Goal: Task Accomplishment & Management: Manage account settings

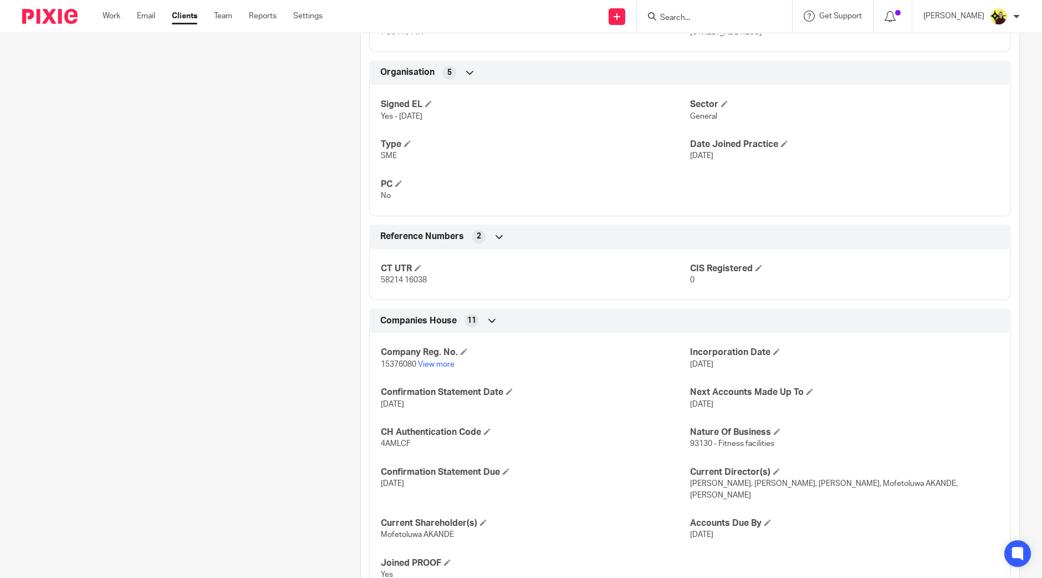
scroll to position [714, 0]
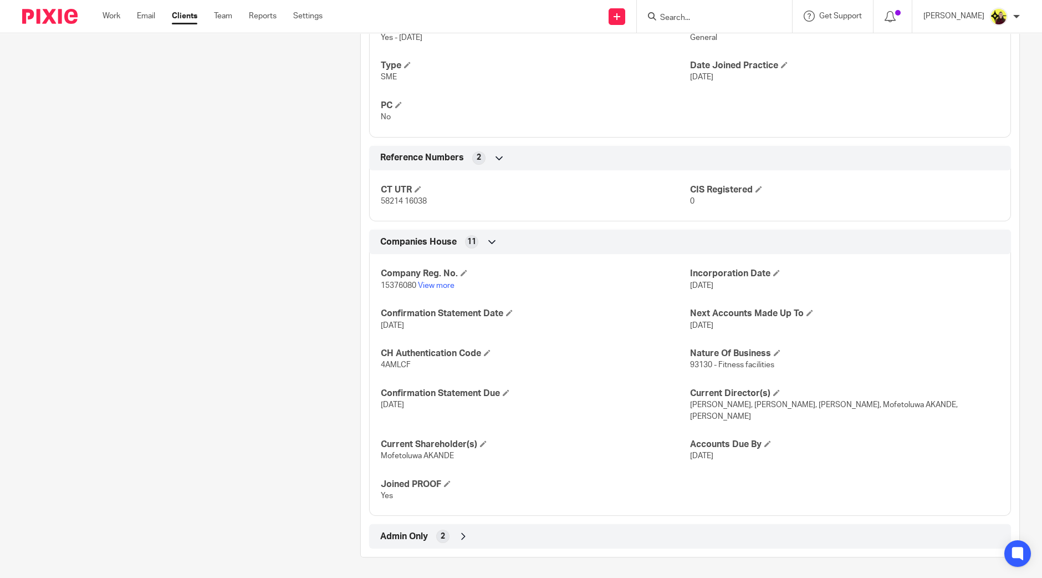
click at [724, 522] on div "Client type Limited company Address 320 City Road, London, England, EC1V 2NZ CU…" at bounding box center [690, 74] width 659 height 947
click at [708, 542] on div "Admin Only 2" at bounding box center [690, 536] width 625 height 19
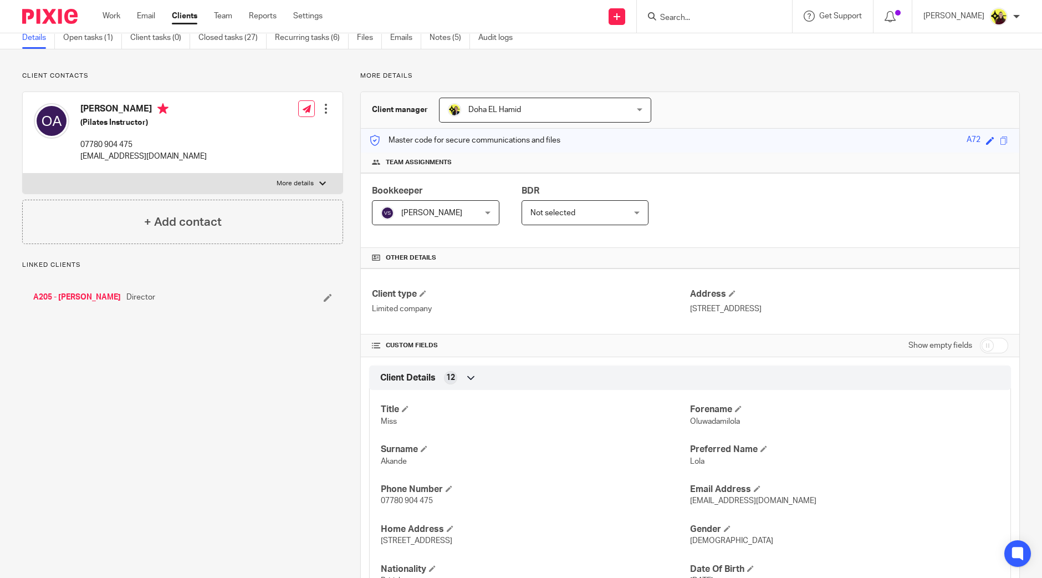
scroll to position [0, 0]
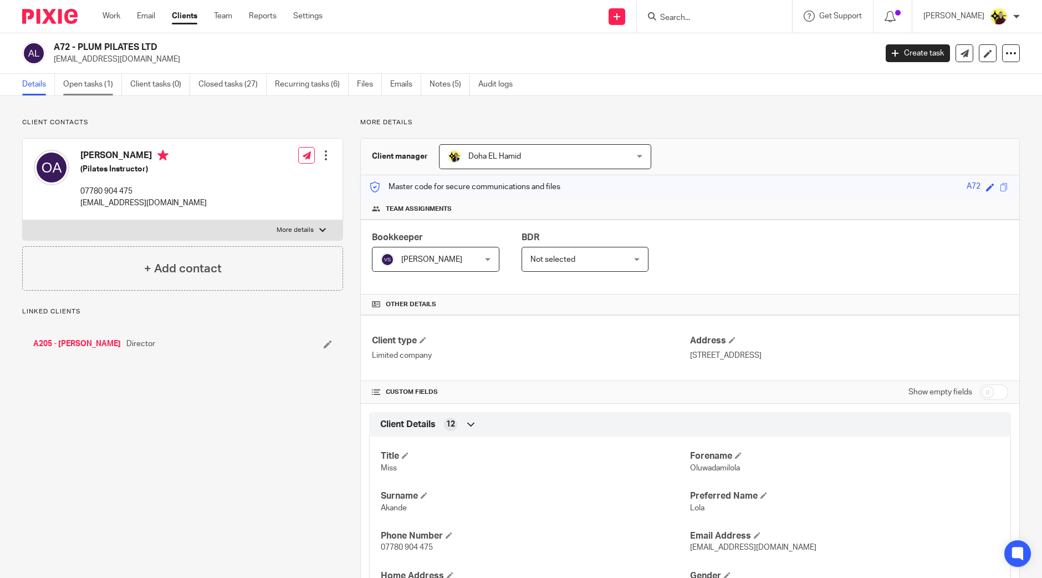
click at [99, 88] on link "Open tasks (1)" at bounding box center [92, 85] width 59 height 22
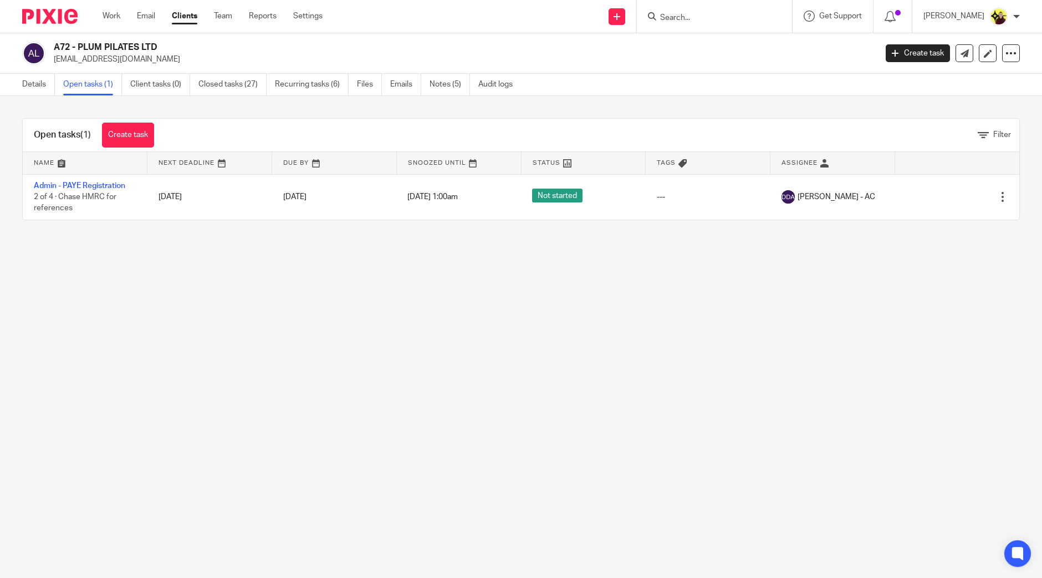
click at [325, 80] on link "Recurring tasks (6)" at bounding box center [312, 85] width 74 height 22
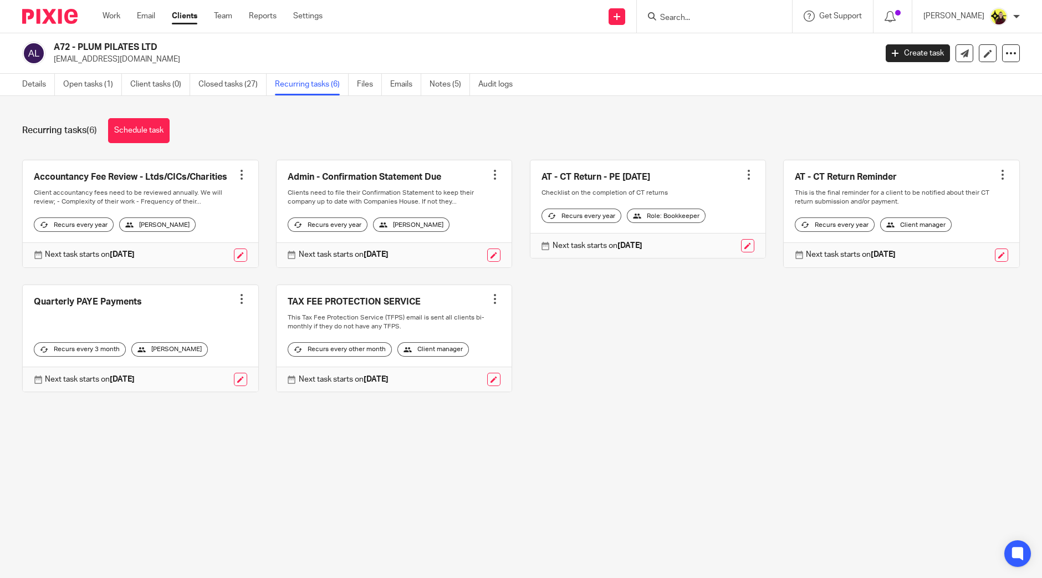
click at [679, 18] on input "Search" at bounding box center [709, 18] width 100 height 10
type input "r1"
click at [701, 47] on link at bounding box center [750, 48] width 187 height 26
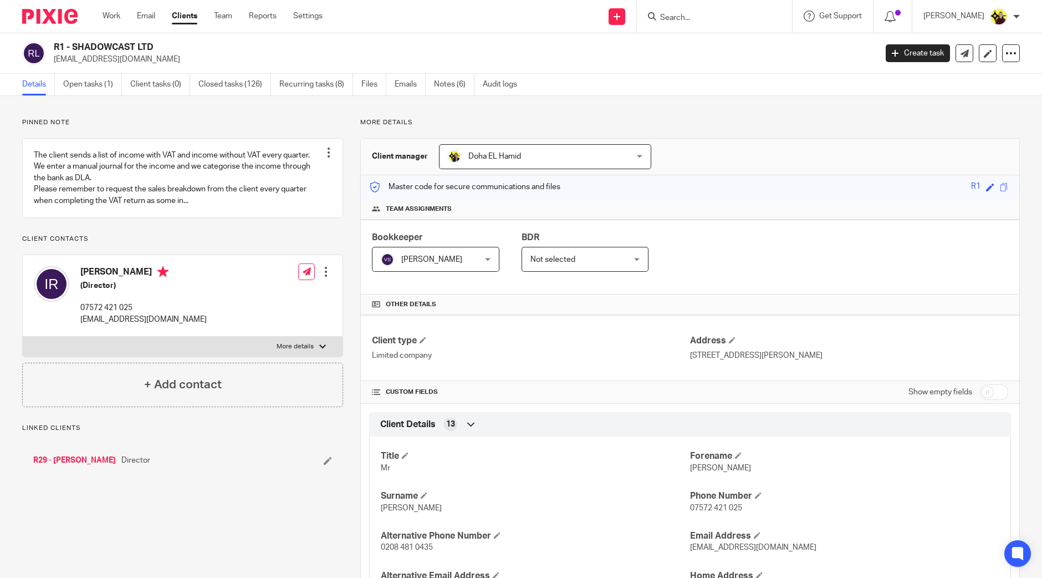
scroll to position [138, 0]
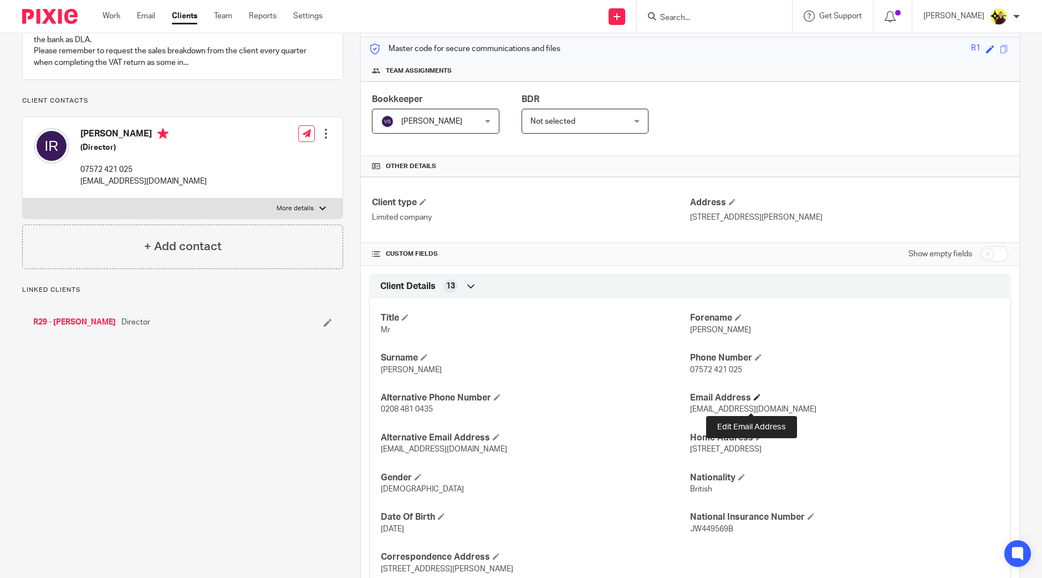
click at [754, 400] on span at bounding box center [757, 397] width 7 height 7
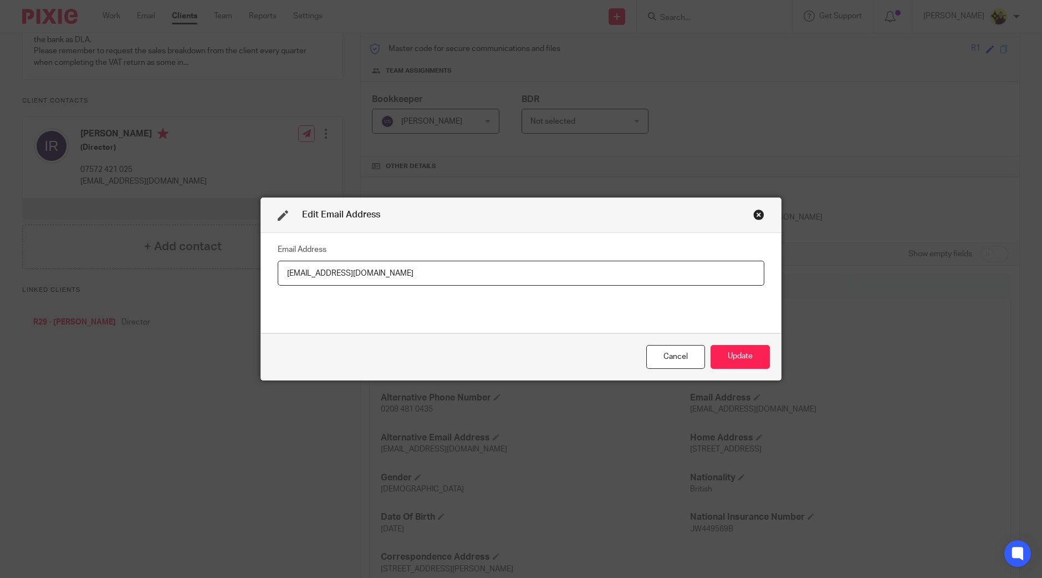
click at [281, 273] on input "Accounts@engineroomsstudios.com" at bounding box center [521, 273] width 487 height 25
type input "[EMAIL_ADDRESS][DOMAIN_NAME]"
click at [741, 361] on button "Update" at bounding box center [740, 357] width 59 height 24
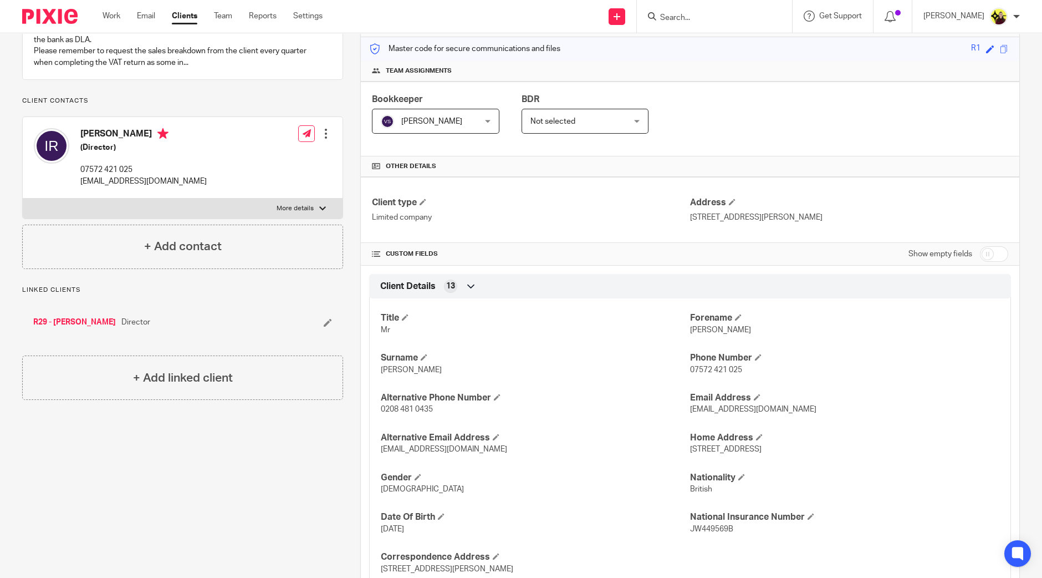
click at [717, 15] on input "Search" at bounding box center [709, 18] width 100 height 10
paste input "BREENY LEE LT"
click at [712, 41] on p "No results found." at bounding box center [745, 40] width 170 height 11
click at [732, 19] on input "BREENY LEE LT" at bounding box center [709, 18] width 100 height 10
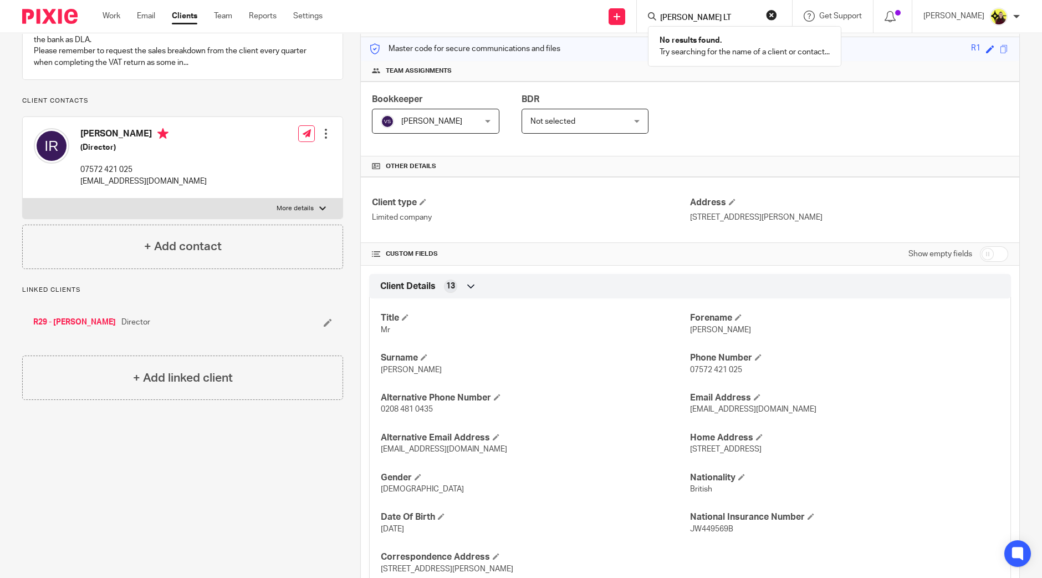
click at [732, 19] on input "BREENY LEE LT" at bounding box center [709, 18] width 100 height 10
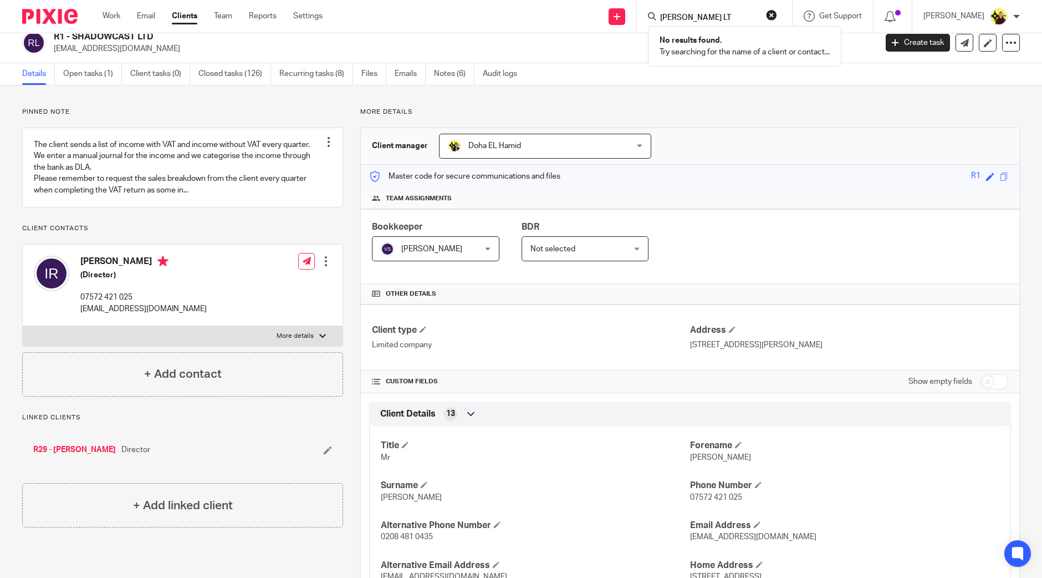
scroll to position [0, 0]
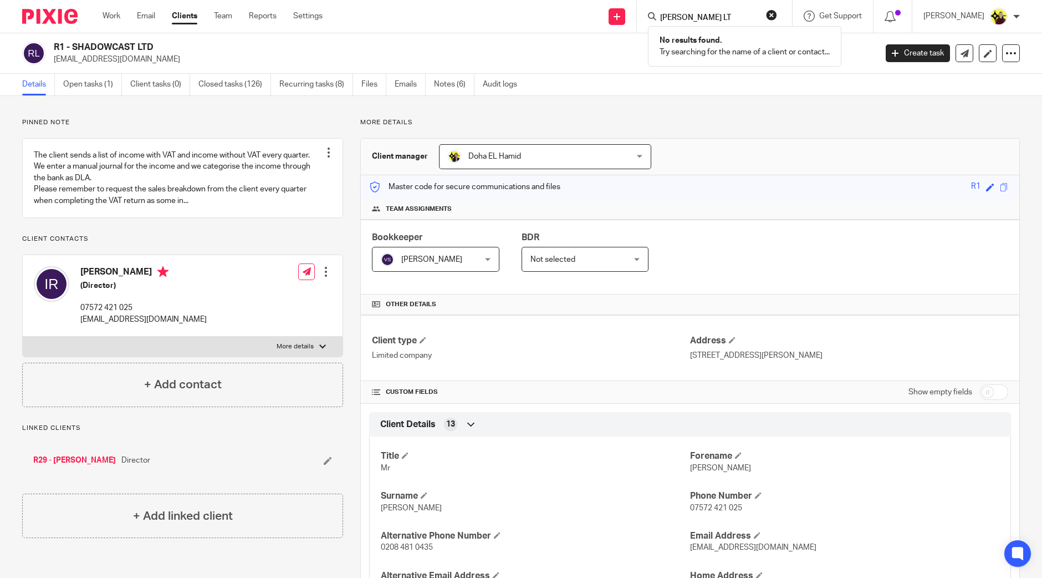
click at [729, 16] on input "BREENY LEE LT" at bounding box center [709, 18] width 100 height 10
type input "f"
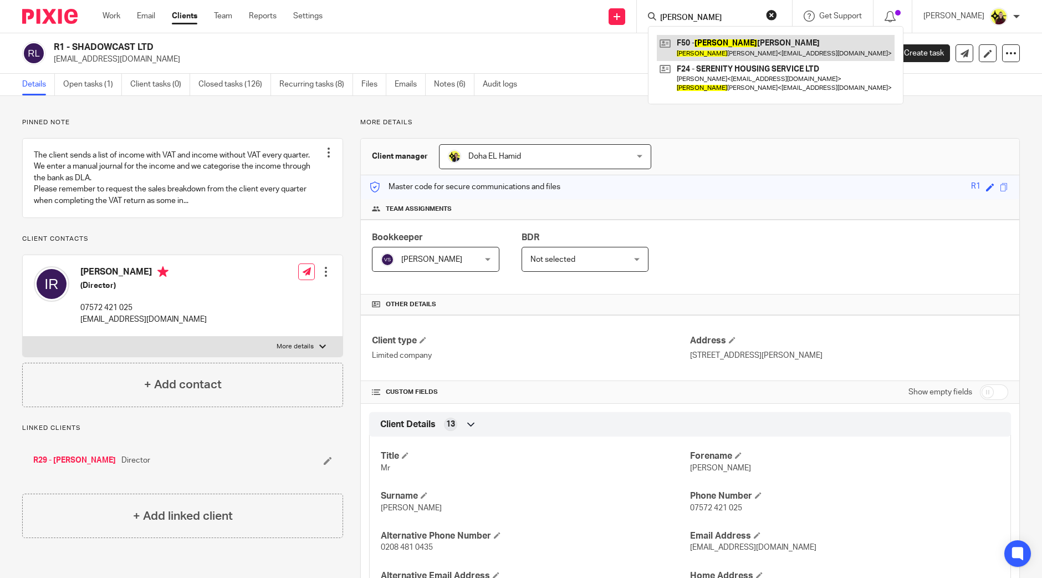
type input "kenisha"
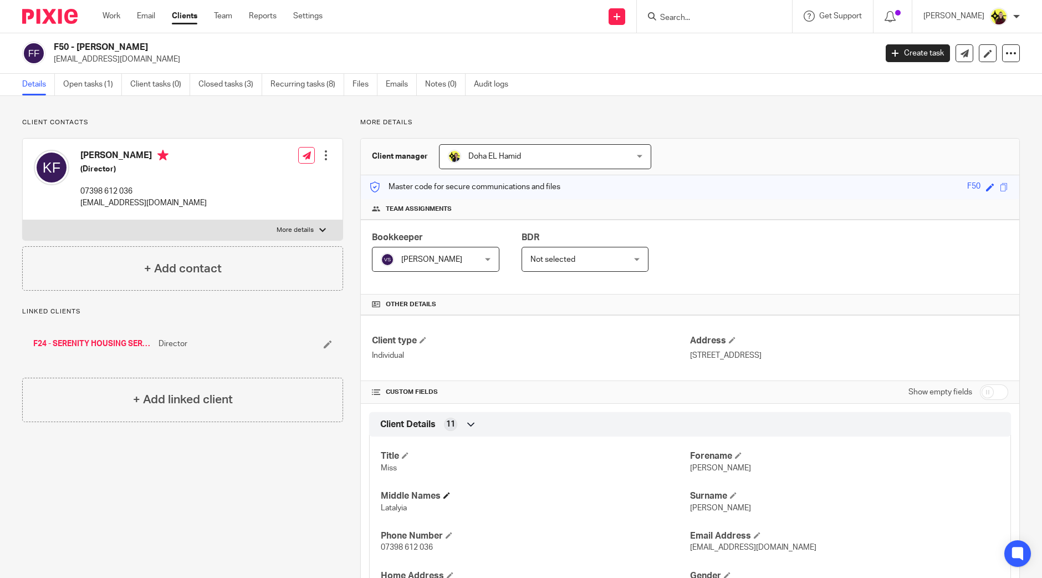
click at [537, 492] on h4 "Middle Names" at bounding box center [535, 496] width 309 height 12
click at [638, 488] on div "Title Miss Forename [PERSON_NAME] Middle Names Latalyia Surname [PERSON_NAME] P…" at bounding box center [690, 557] width 642 height 259
click at [187, 13] on link "Clients" at bounding box center [185, 16] width 26 height 11
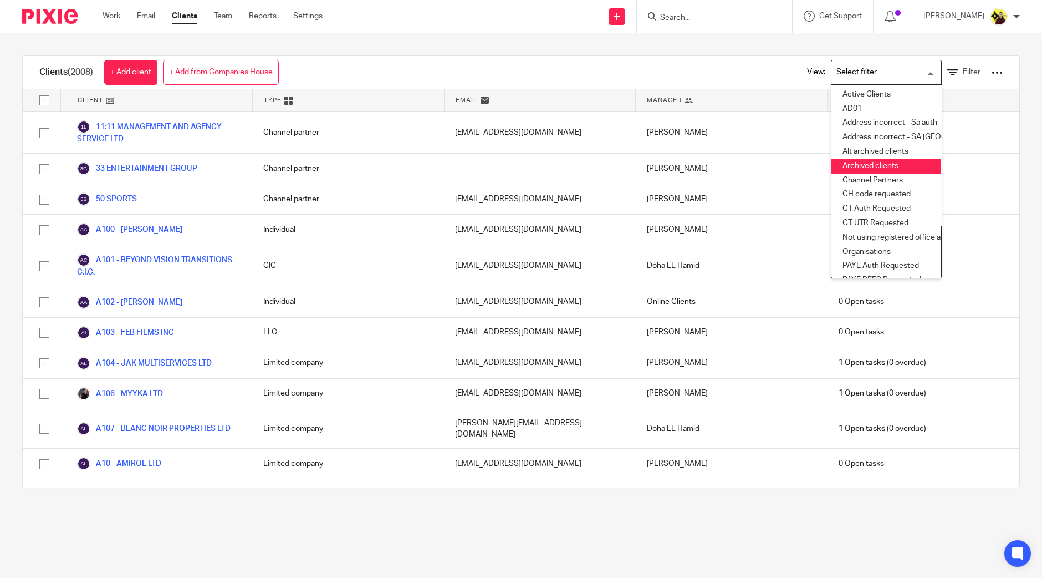
click at [837, 162] on li "Archived clients" at bounding box center [887, 166] width 110 height 14
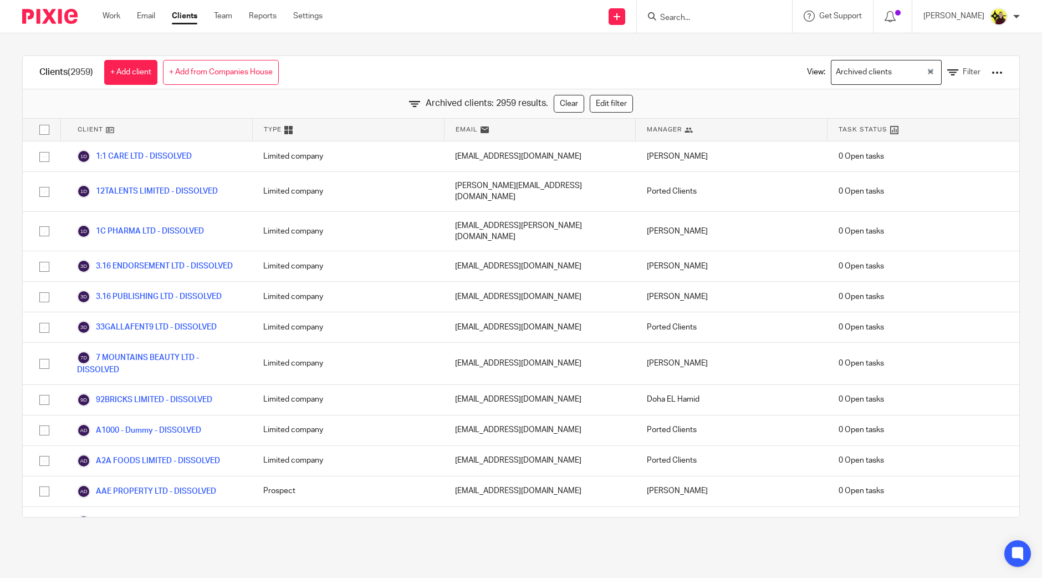
click at [729, 49] on div "Clients (2959) + Add client + Add from Companies House View: Archived clients L…" at bounding box center [521, 286] width 1042 height 506
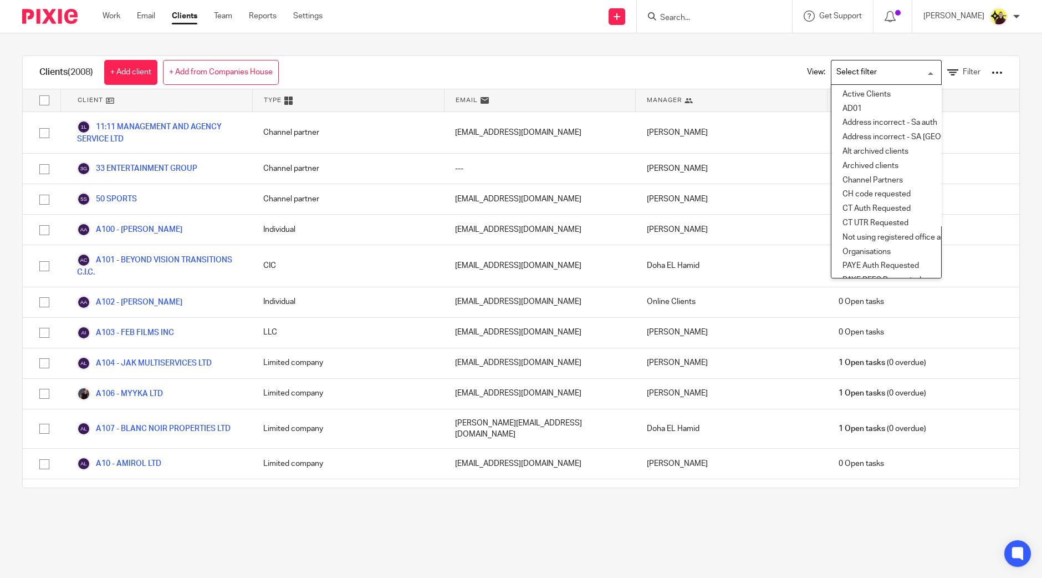
click at [868, 78] on input "Search for option" at bounding box center [884, 72] width 103 height 19
click at [844, 164] on li "Archived clients" at bounding box center [887, 166] width 110 height 14
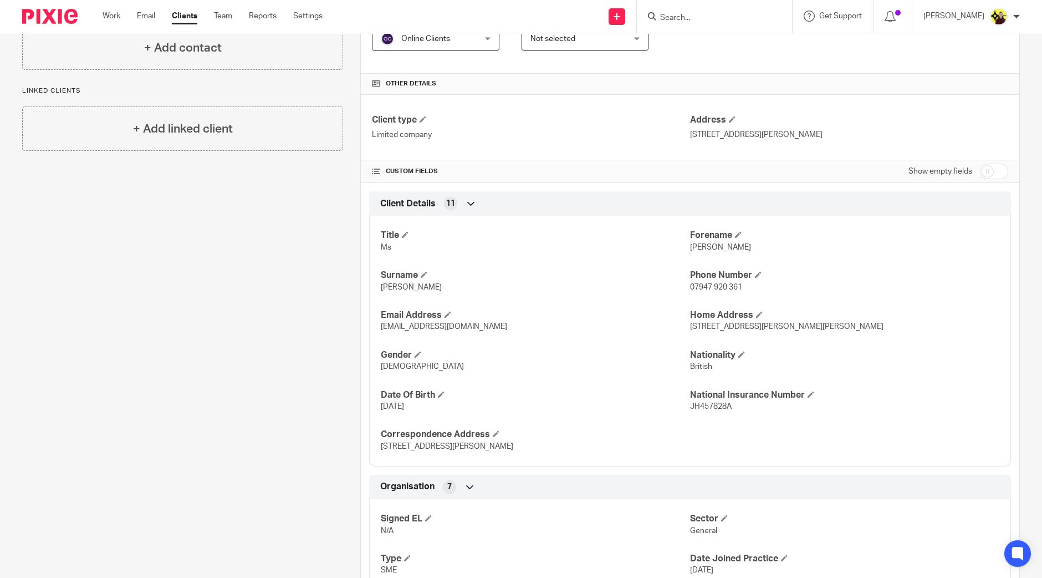
scroll to position [624, 0]
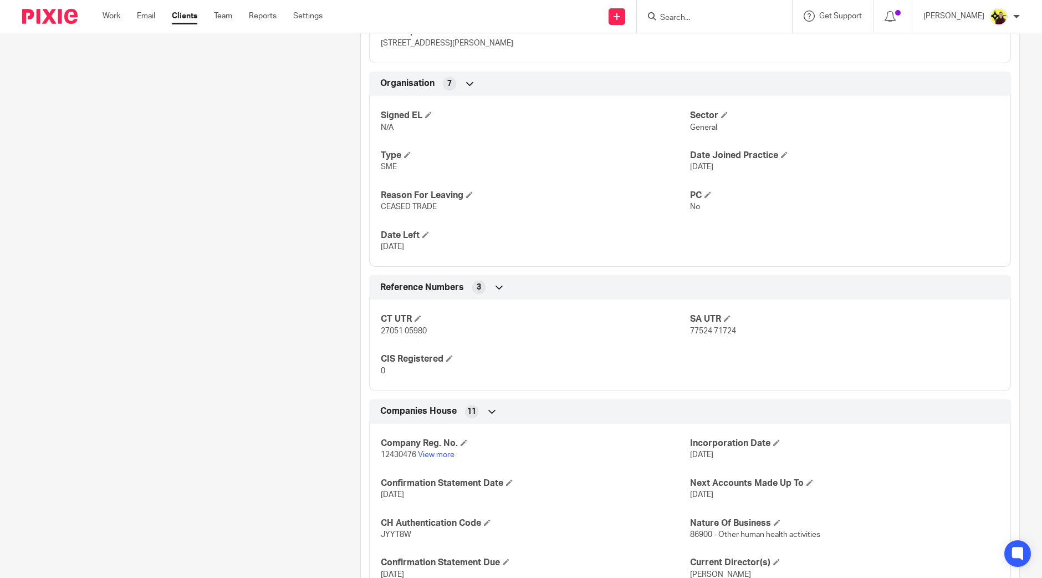
click at [386, 466] on div "Company Reg. No. 12430476 View more Incorporation Date [DATE] Confirmation Stat…" at bounding box center [690, 544] width 642 height 259
copy p "12430476"
click at [391, 529] on p "JYYT8W" at bounding box center [535, 534] width 309 height 11
click at [390, 531] on span "JYYT8W" at bounding box center [396, 535] width 30 height 8
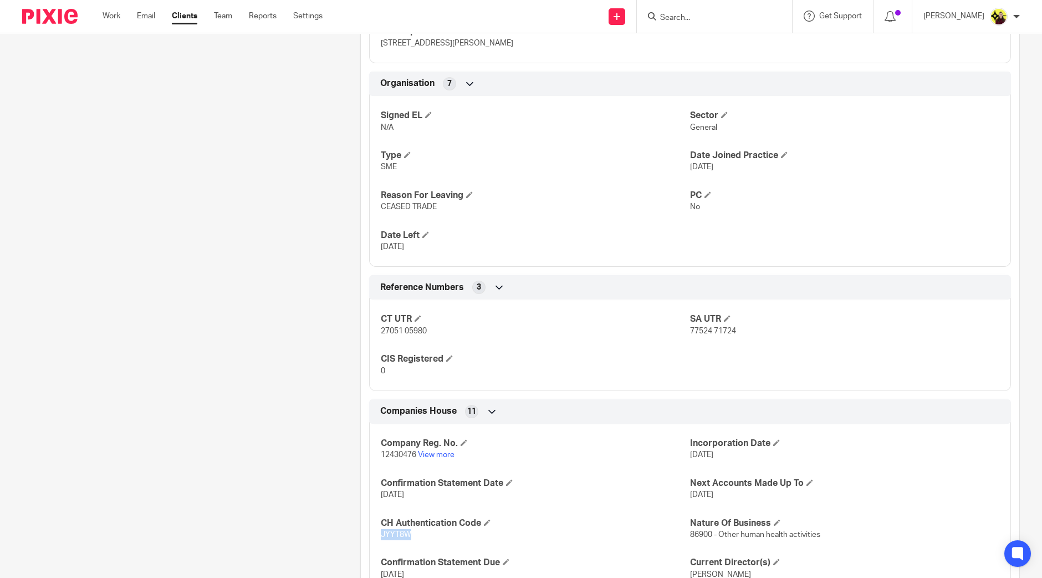
click at [390, 531] on span "JYYT8W" at bounding box center [396, 535] width 30 height 8
copy span "JYYT8W"
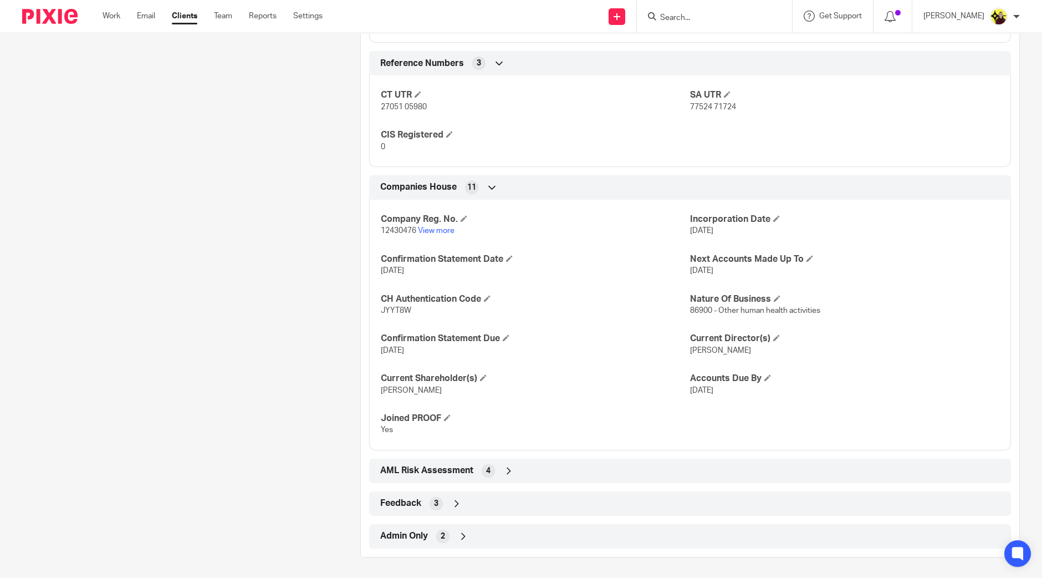
click at [526, 518] on div "Client type Limited company Address 71-75 SHELTON STREET, COVENT GARDEN, LONDON…" at bounding box center [690, 7] width 659 height 1081
click at [503, 533] on div "Admin Only 2" at bounding box center [690, 536] width 625 height 19
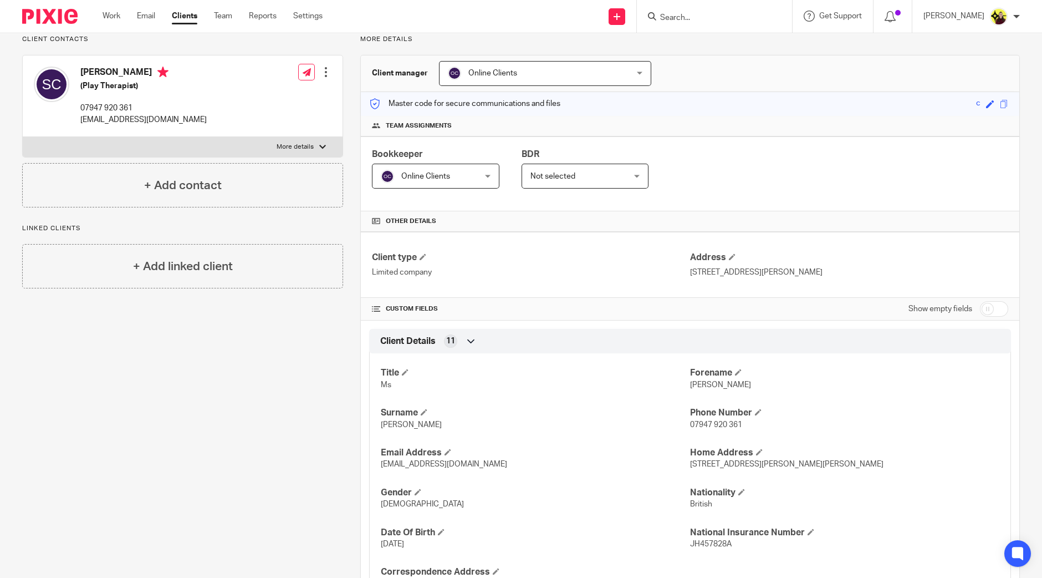
scroll to position [0, 0]
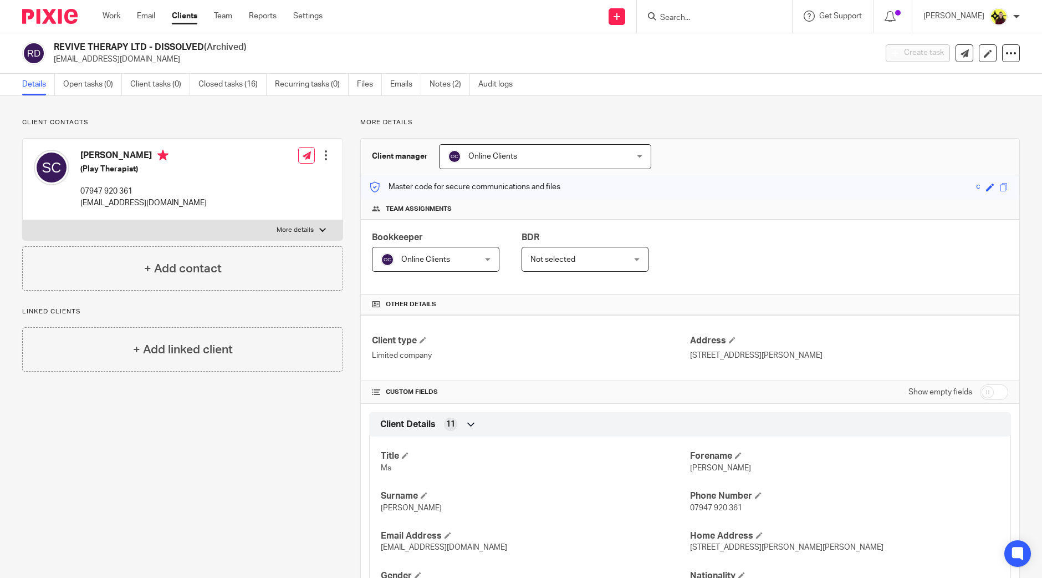
click at [124, 150] on h4 "Selina Clarke" at bounding box center [143, 157] width 126 height 14
copy h4 "Clarke"
click at [304, 86] on link "Recurring tasks (0)" at bounding box center [312, 85] width 74 height 22
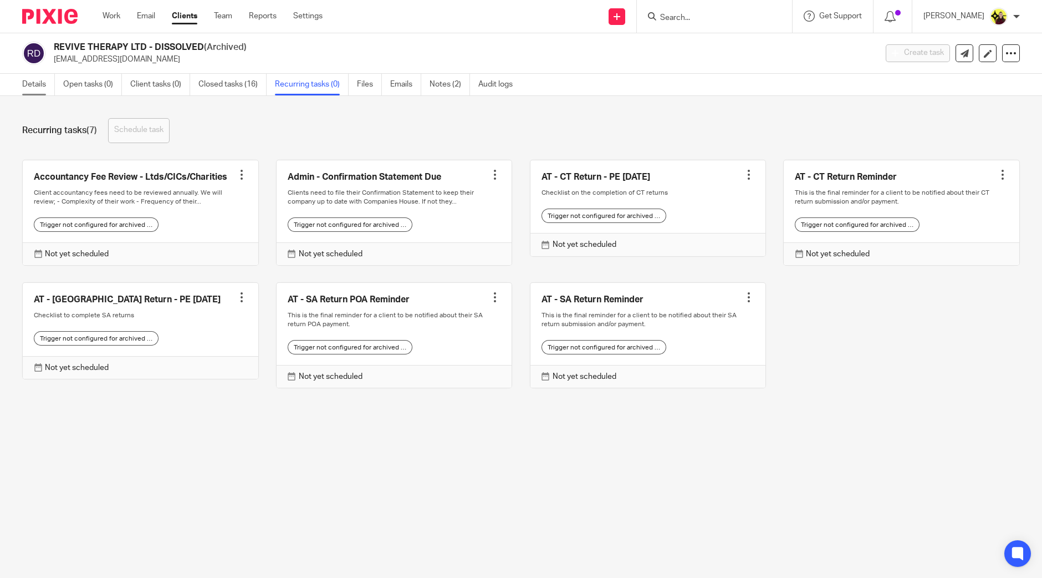
click at [43, 79] on link "Details" at bounding box center [38, 85] width 33 height 22
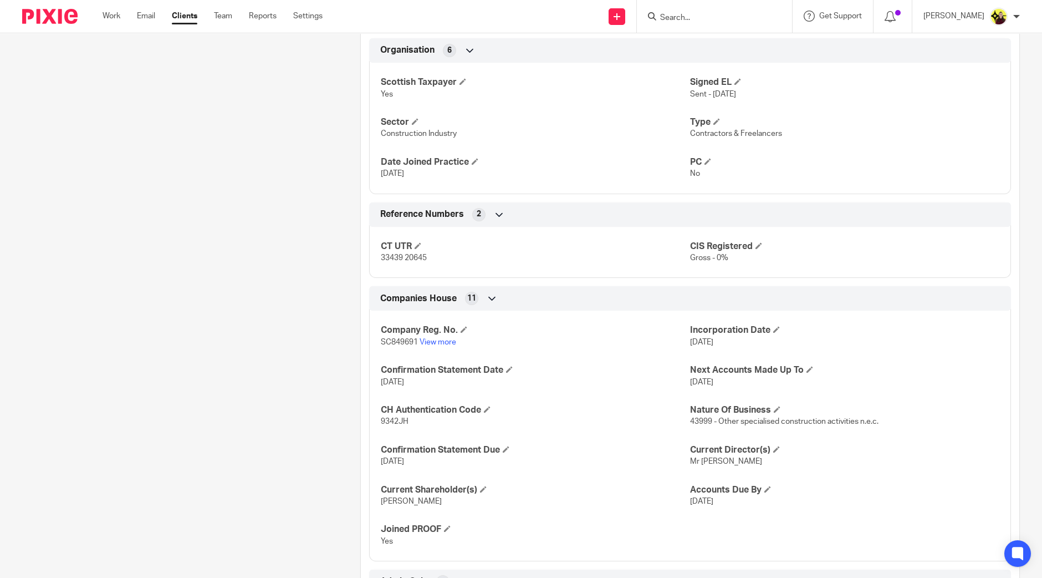
scroll to position [702, 0]
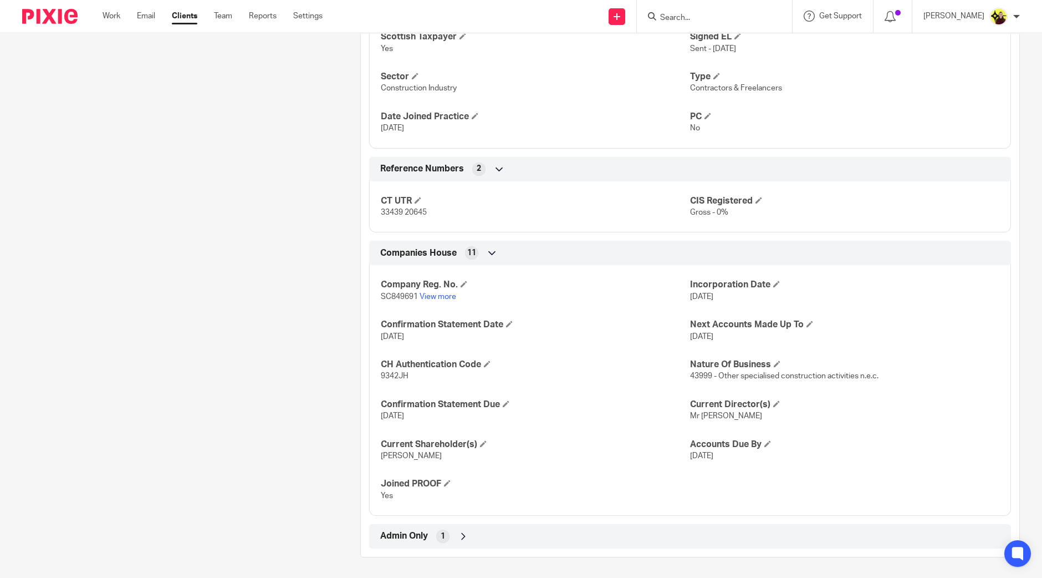
click at [474, 529] on div "Admin Only 1" at bounding box center [690, 536] width 625 height 19
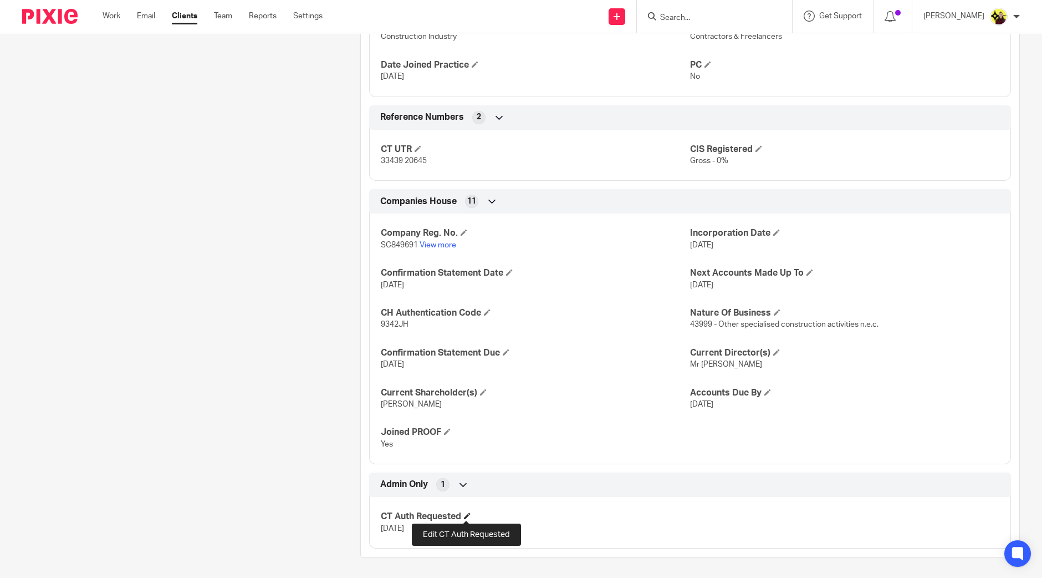
click at [466, 516] on span at bounding box center [467, 515] width 7 height 7
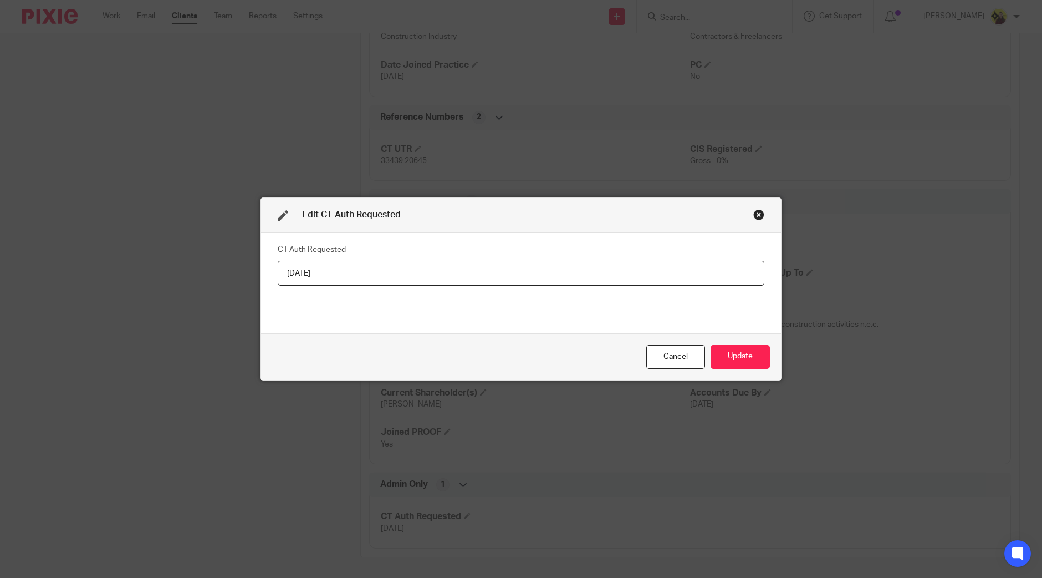
click at [302, 277] on input "[DATE]" at bounding box center [521, 273] width 487 height 25
type input "[DATE]"
click at [722, 350] on button "Update" at bounding box center [740, 357] width 59 height 24
